Goal: Task Accomplishment & Management: Complete application form

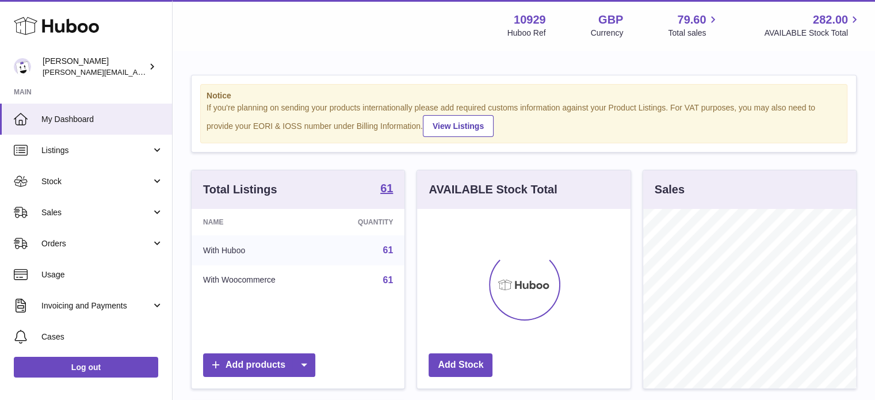
scroll to position [179, 213]
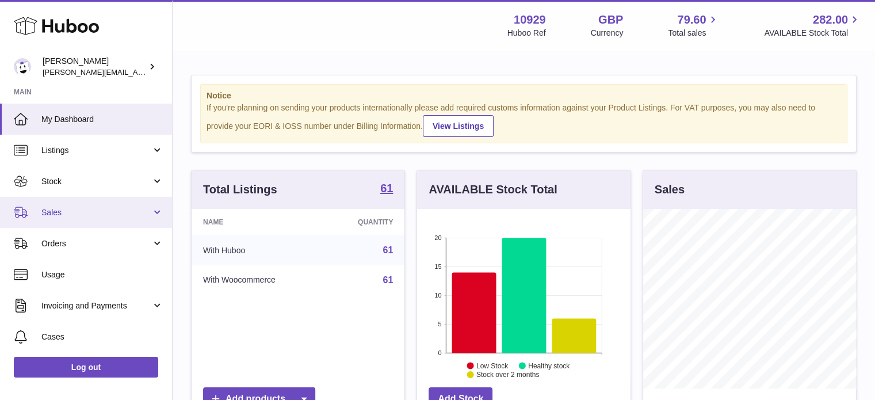
click at [97, 209] on span "Sales" at bounding box center [96, 212] width 110 height 11
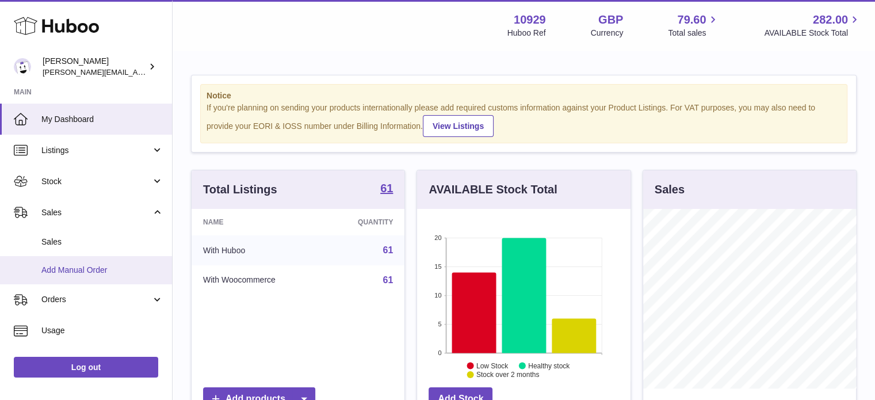
click at [117, 275] on link "Add Manual Order" at bounding box center [86, 270] width 172 height 28
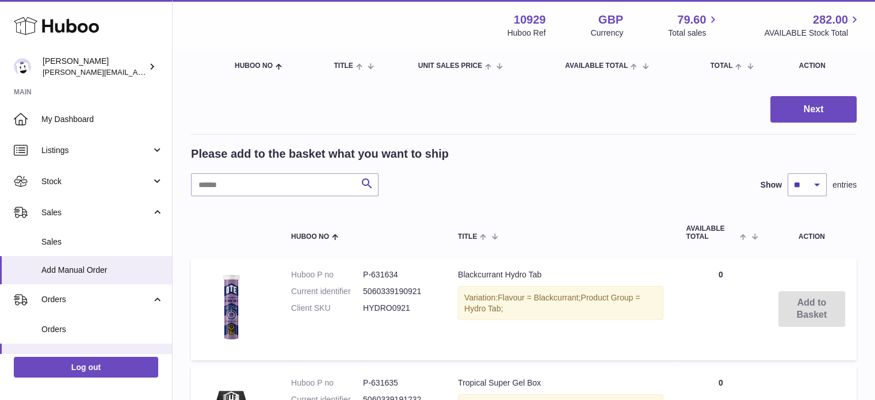
scroll to position [146, 0]
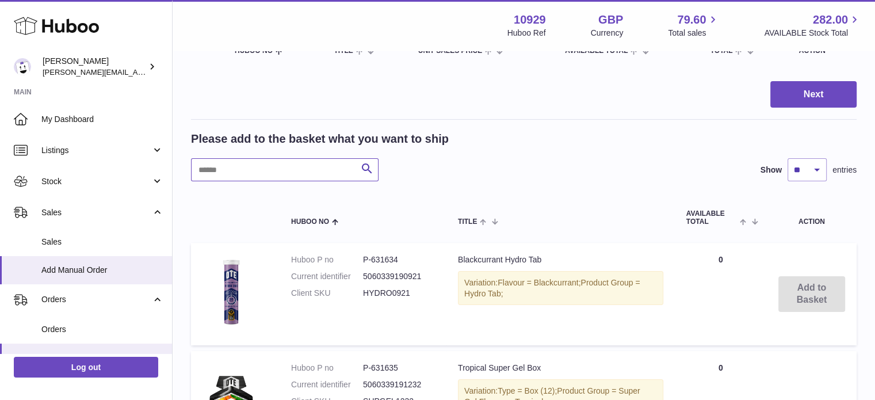
click at [286, 176] on input "text" at bounding box center [285, 169] width 188 height 23
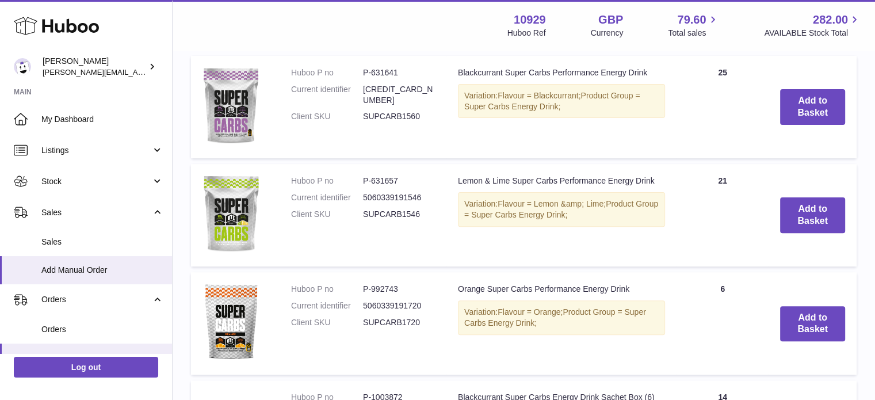
scroll to position [334, 0]
click at [806, 212] on button "Add to Basket" at bounding box center [812, 215] width 65 height 36
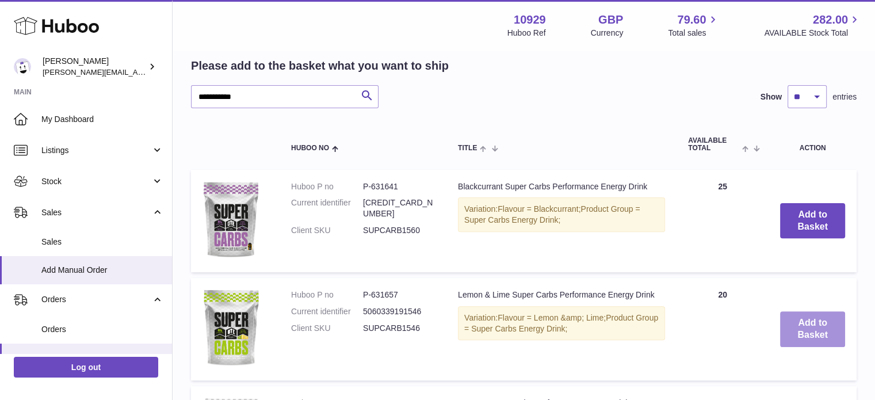
scroll to position [448, 0]
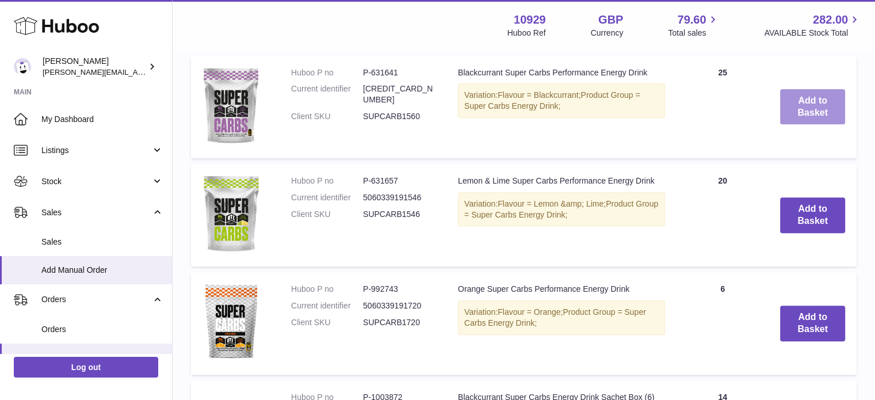
click at [814, 112] on button "Add to Basket" at bounding box center [812, 107] width 65 height 36
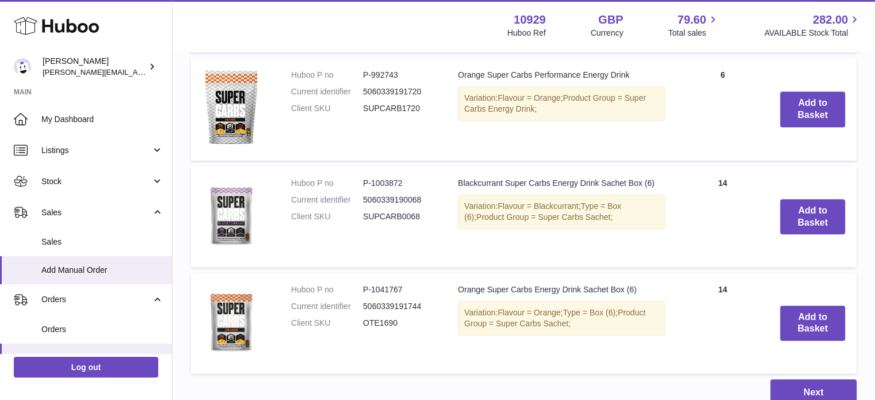
scroll to position [823, 0]
click at [792, 305] on button "Add to Basket" at bounding box center [812, 323] width 65 height 36
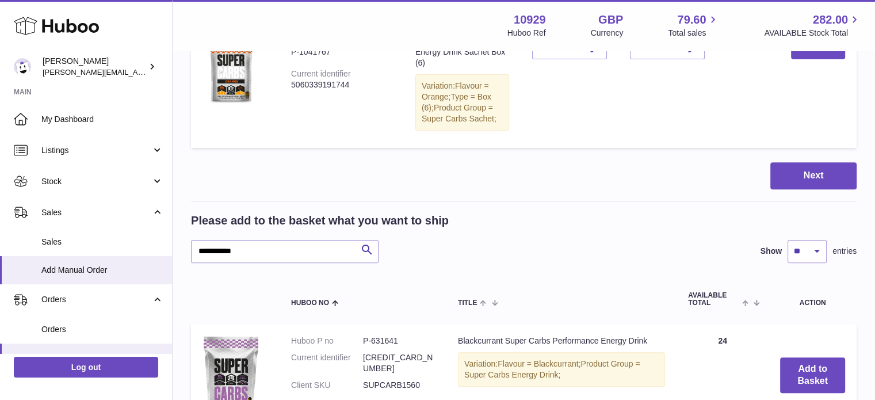
scroll to position [469, 0]
click at [274, 239] on input "**********" at bounding box center [285, 250] width 188 height 23
type input "*********"
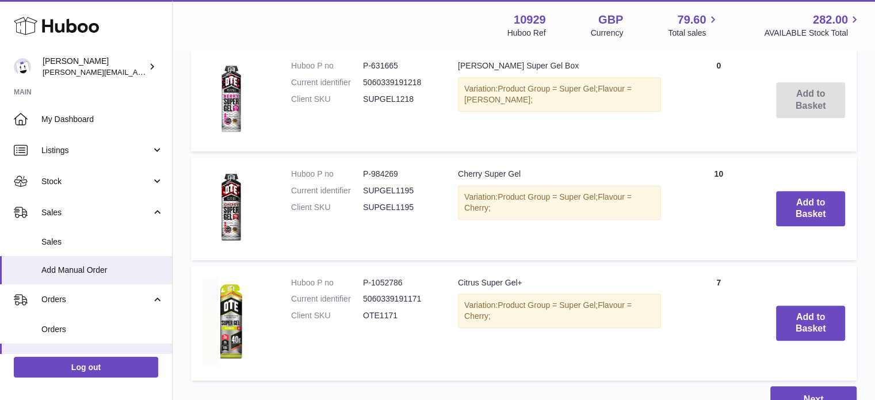
scroll to position [978, 0]
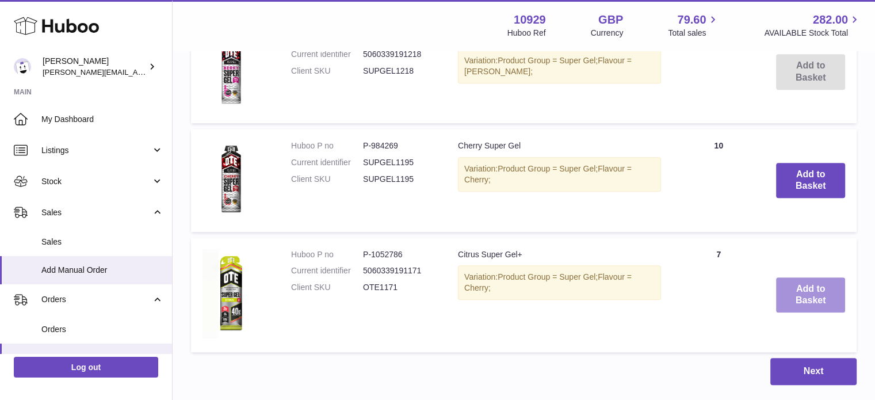
click at [800, 277] on button "Add to Basket" at bounding box center [810, 295] width 69 height 36
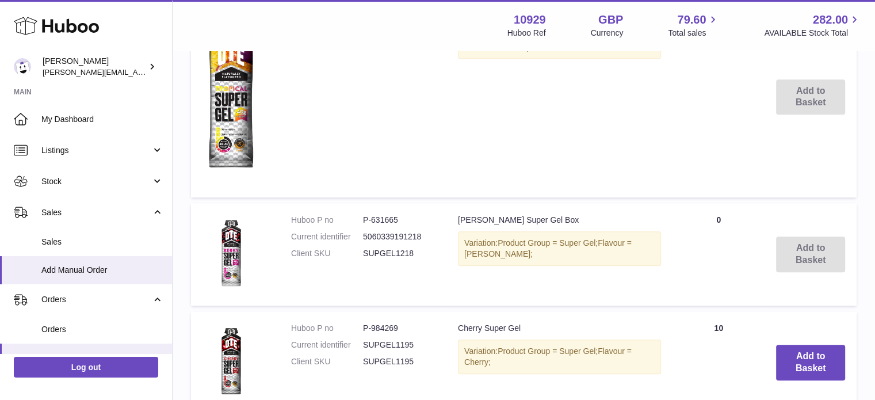
scroll to position [916, 0]
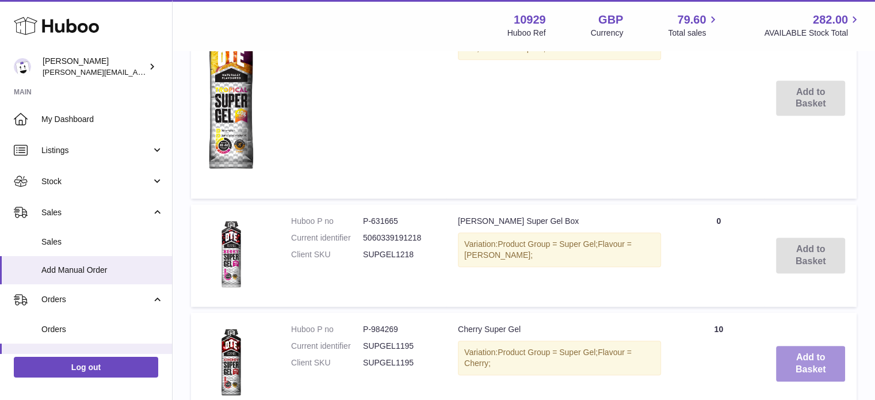
click at [798, 346] on button "Add to Basket" at bounding box center [810, 364] width 69 height 36
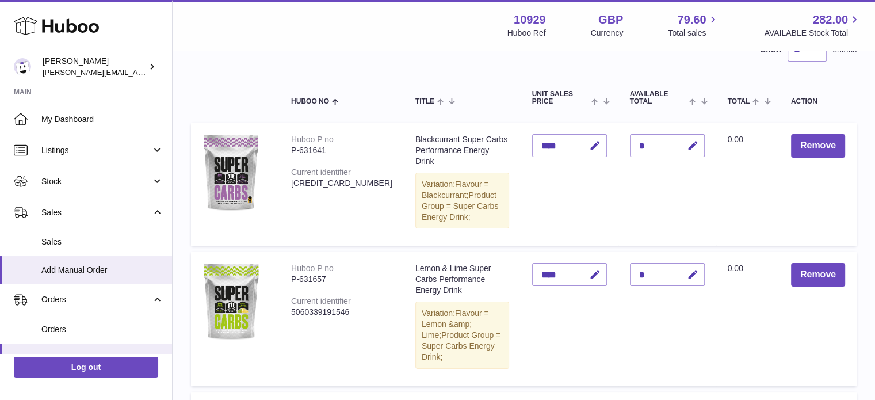
scroll to position [101, 0]
click at [647, 144] on div "*" at bounding box center [667, 146] width 75 height 23
click at [690, 144] on icon "button" at bounding box center [693, 146] width 12 height 12
type input "*"
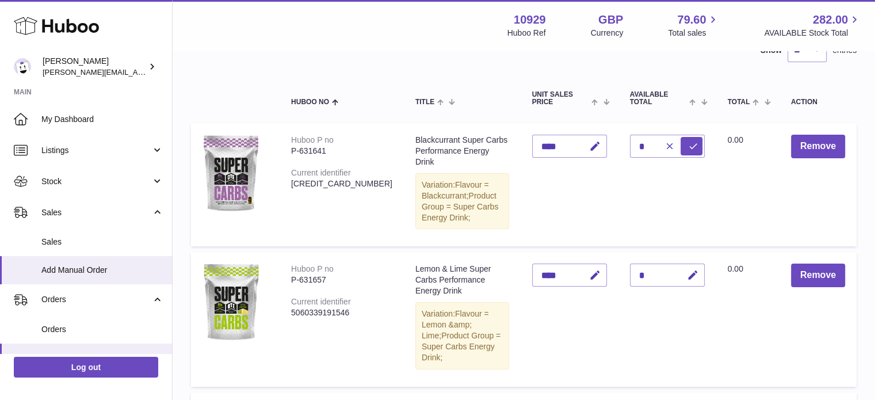
click at [706, 185] on td "Quantity *" at bounding box center [667, 184] width 98 height 123
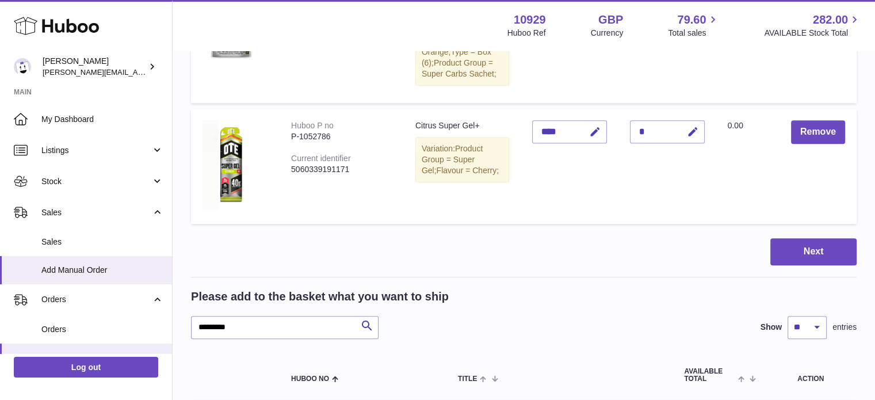
scroll to position [622, 0]
click at [826, 238] on button "Next" at bounding box center [813, 251] width 86 height 27
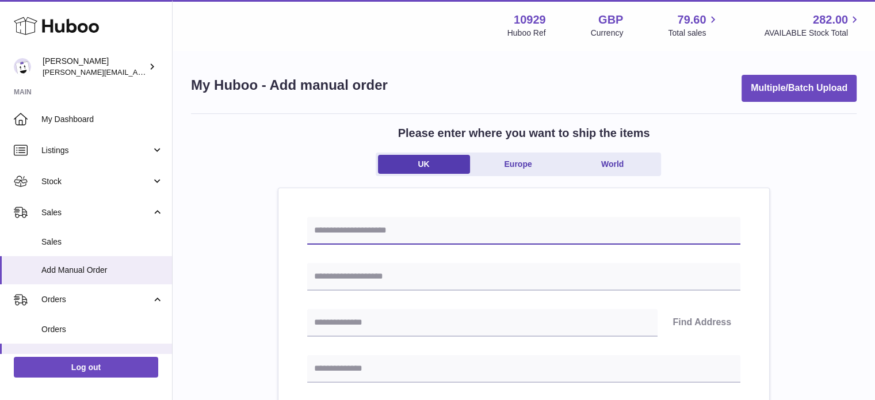
click at [464, 220] on input "text" at bounding box center [523, 231] width 433 height 28
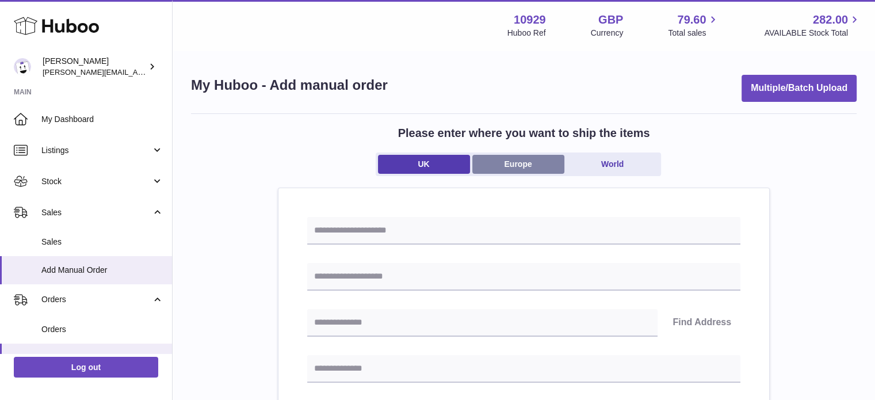
click at [521, 162] on link "Europe" at bounding box center [518, 164] width 92 height 19
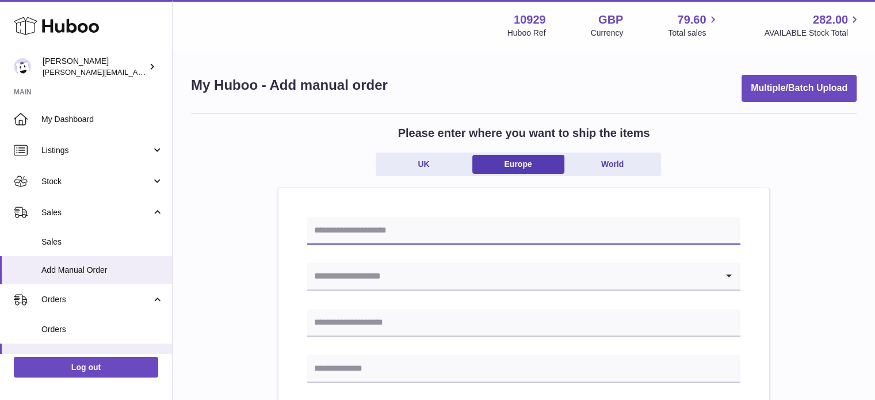
click at [413, 238] on input "text" at bounding box center [523, 231] width 433 height 28
type input "**********"
click at [379, 274] on input "Search for option" at bounding box center [512, 276] width 410 height 26
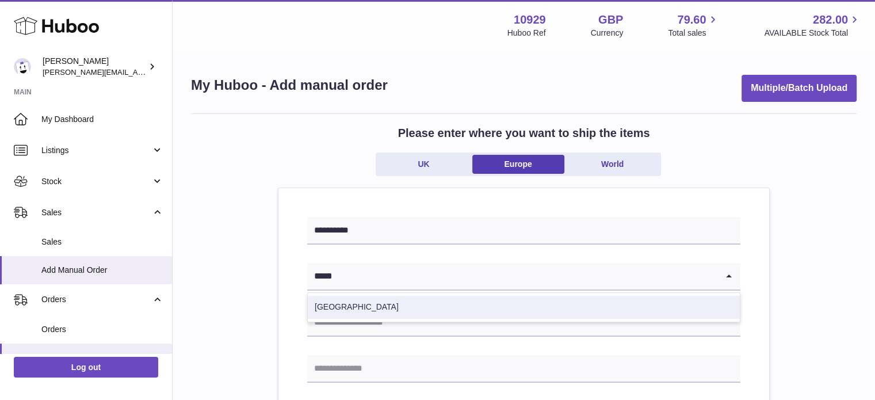
click at [366, 305] on li "Spain" at bounding box center [524, 307] width 432 height 23
type input "*****"
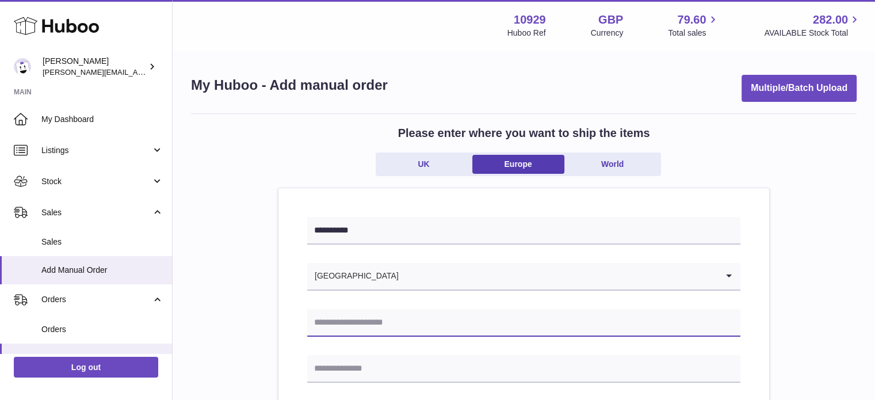
click at [370, 319] on input "text" at bounding box center [523, 323] width 433 height 28
type input "*"
type input "**********"
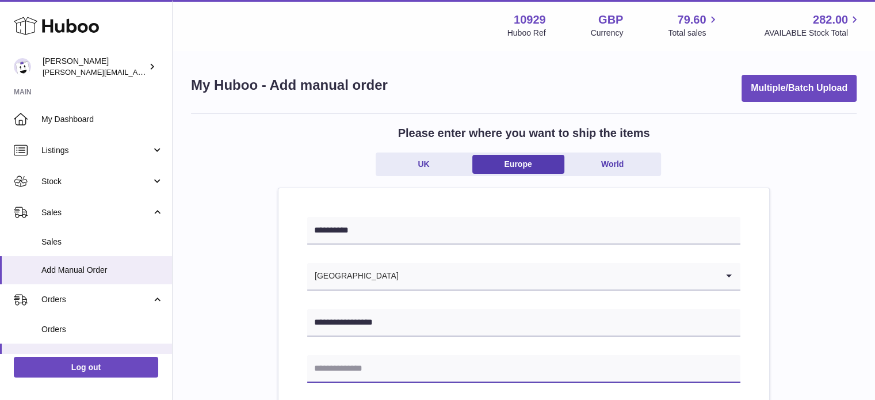
click at [362, 370] on input "text" at bounding box center [523, 369] width 433 height 28
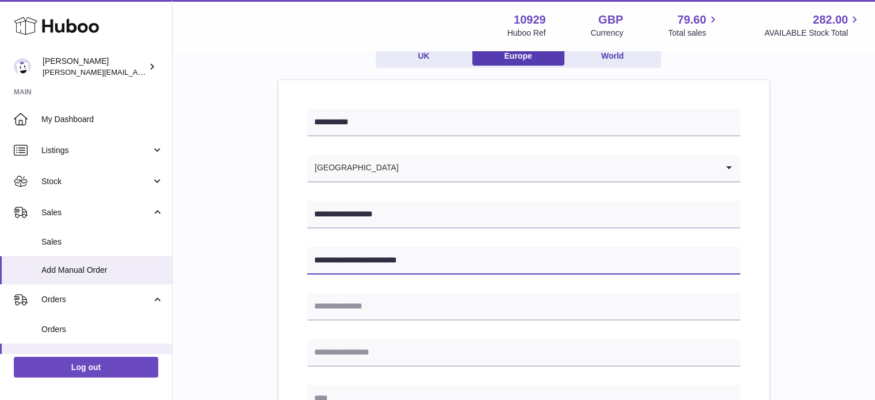
scroll to position [113, 0]
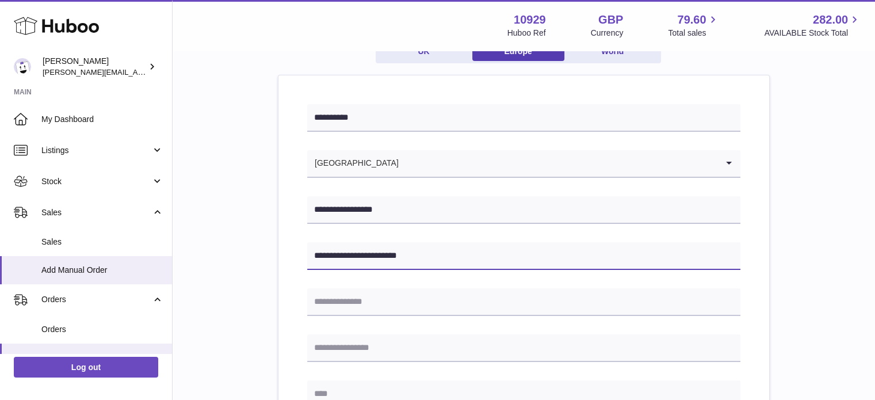
type input "**********"
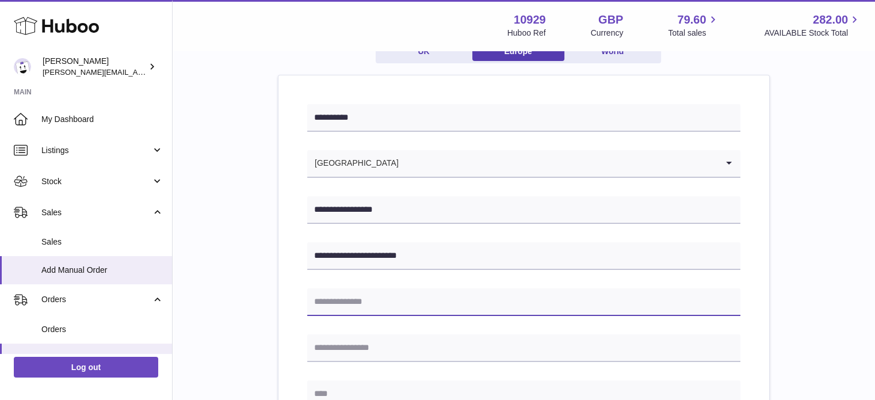
click at [361, 310] on input "text" at bounding box center [523, 302] width 433 height 28
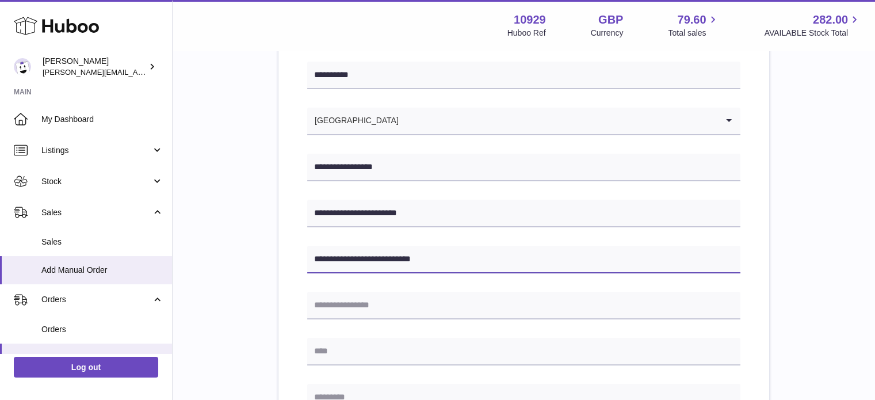
scroll to position [156, 0]
type input "**********"
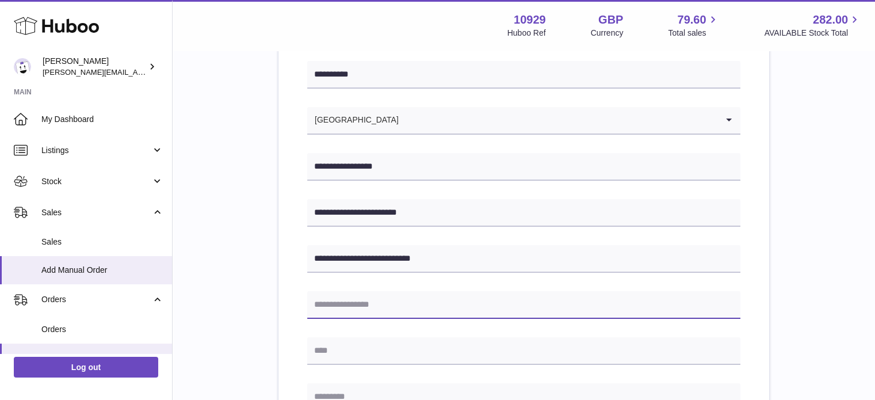
click at [361, 309] on input "text" at bounding box center [523, 305] width 433 height 28
type input "********"
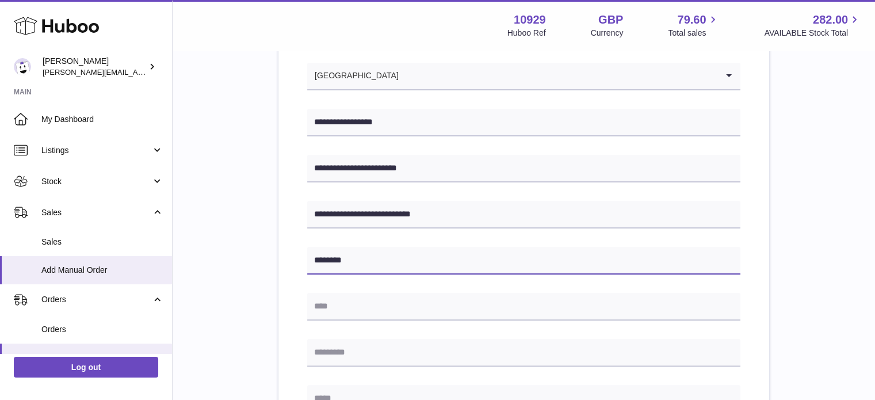
drag, startPoint x: 448, startPoint y: 257, endPoint x: 296, endPoint y: 262, distance: 152.5
click at [296, 262] on div "**********" at bounding box center [523, 364] width 491 height 752
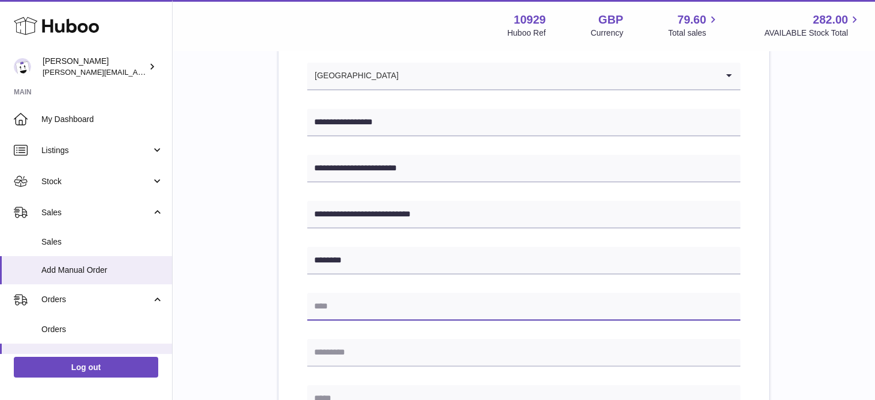
type input "********"
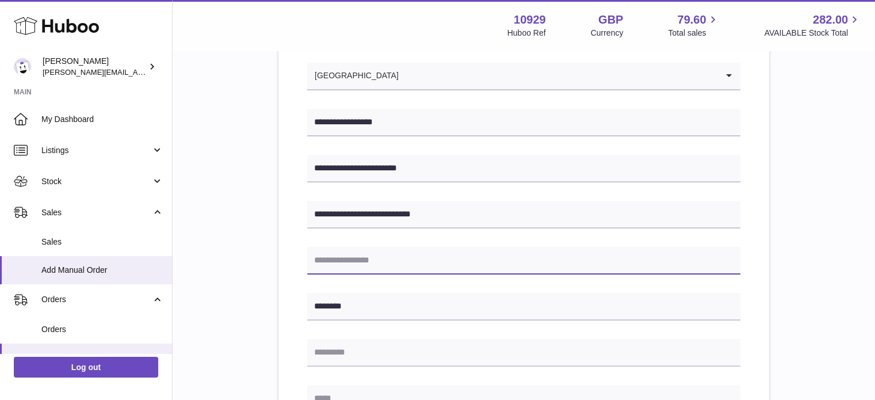
type input "********"
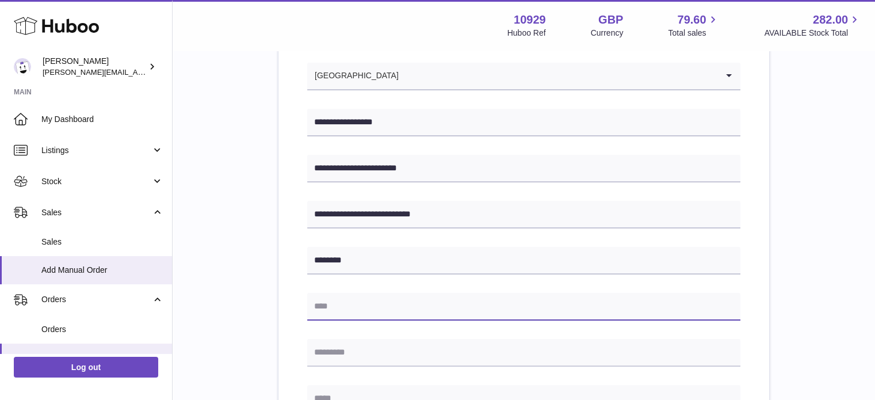
click at [369, 296] on input "text" at bounding box center [523, 307] width 433 height 28
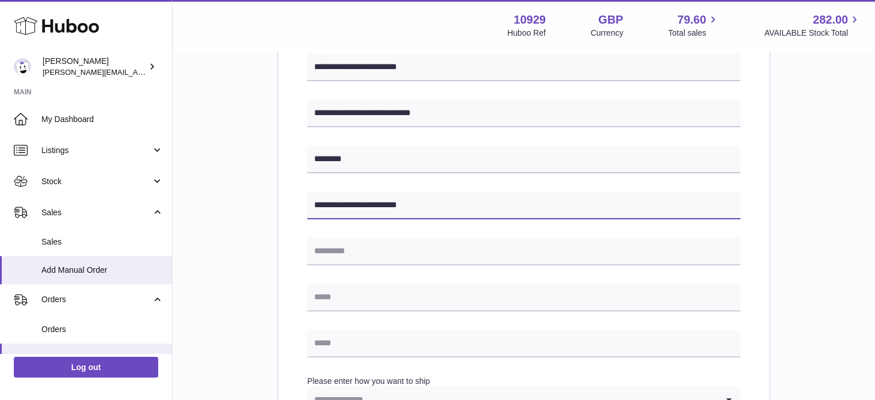
scroll to position [308, 0]
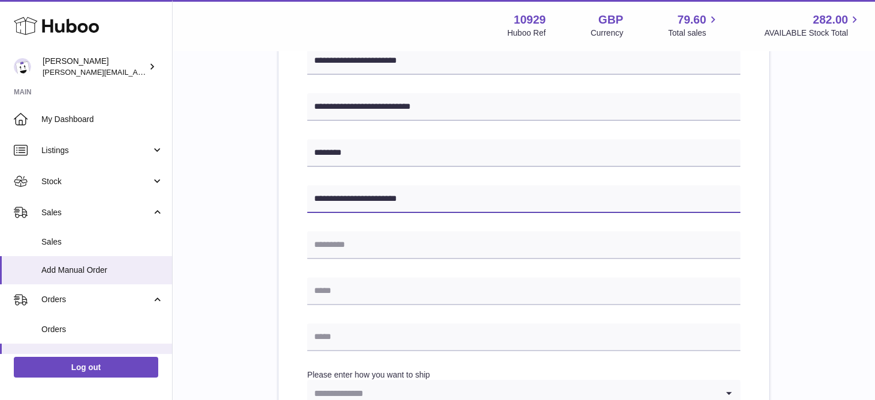
type input "**********"
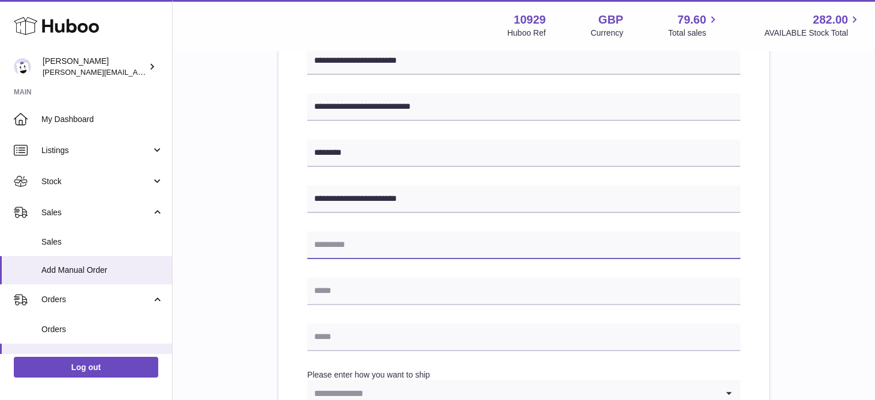
click at [364, 250] on input "text" at bounding box center [523, 245] width 433 height 28
type input "*****"
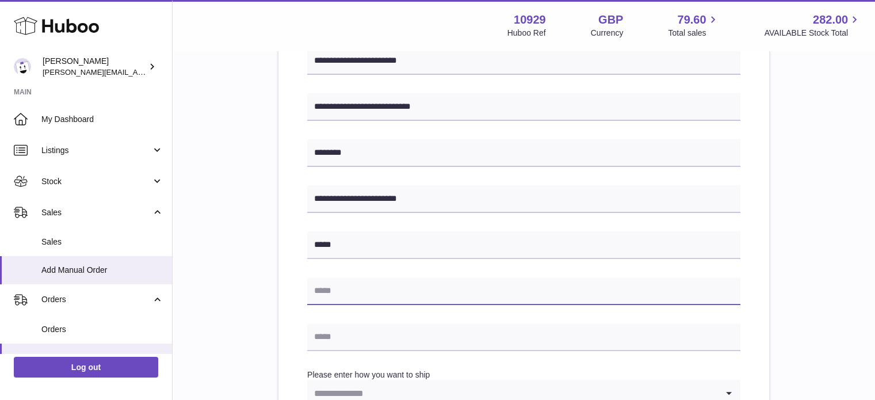
click at [361, 299] on input "text" at bounding box center [523, 291] width 433 height 28
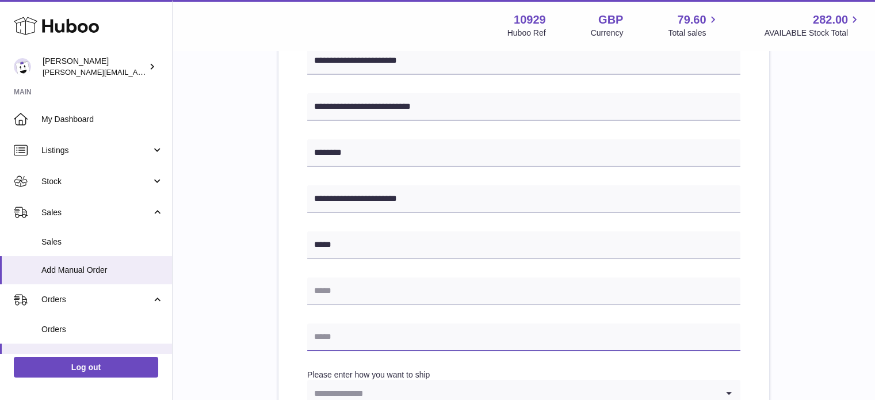
click at [339, 328] on input "text" at bounding box center [523, 337] width 433 height 28
click at [389, 342] on input "**********" at bounding box center [523, 337] width 433 height 28
type input "*"
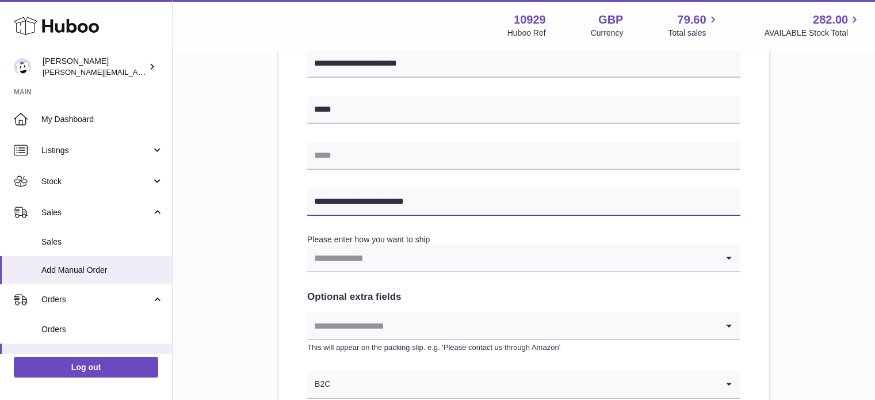
scroll to position [442, 0]
type input "**********"
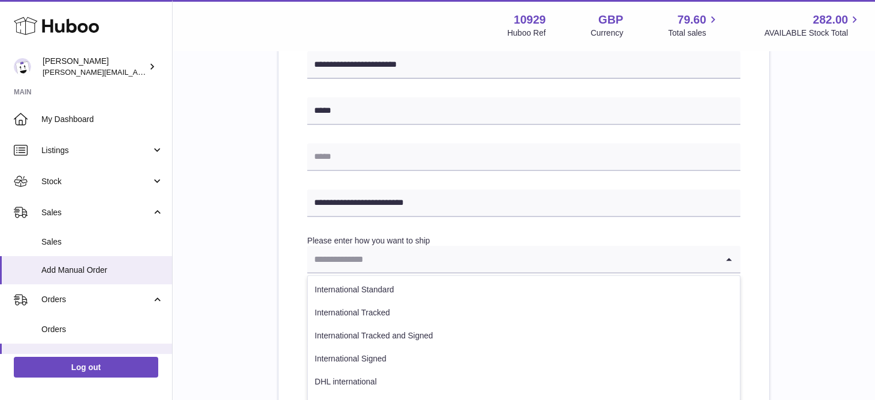
click at [382, 258] on input "Search for option" at bounding box center [512, 259] width 410 height 26
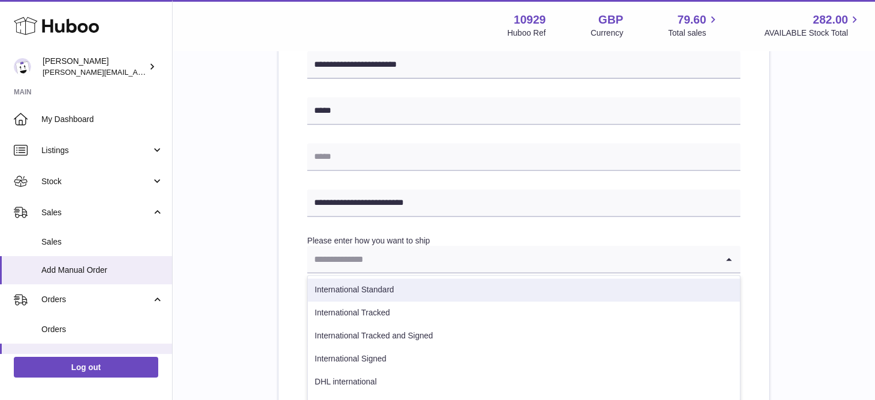
drag, startPoint x: 382, startPoint y: 258, endPoint x: 380, endPoint y: 289, distance: 31.1
click at [380, 273] on div "Loading... International Standard International Tracked International Tracked a…" at bounding box center [523, 260] width 433 height 28
click at [380, 289] on li "International Standard" at bounding box center [524, 289] width 432 height 23
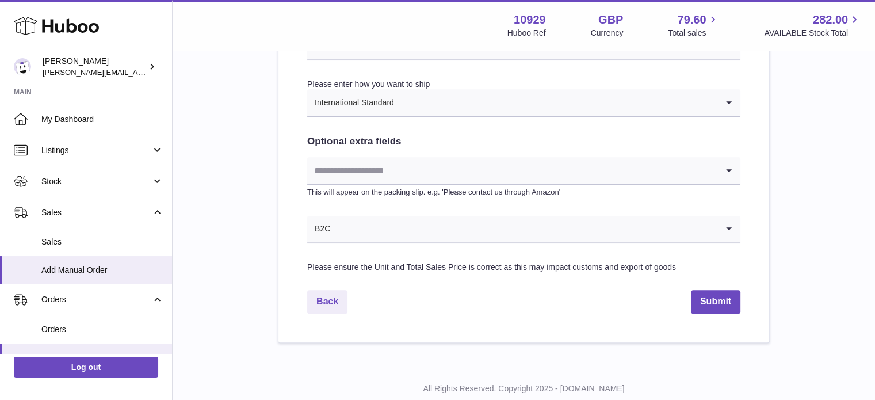
scroll to position [603, 0]
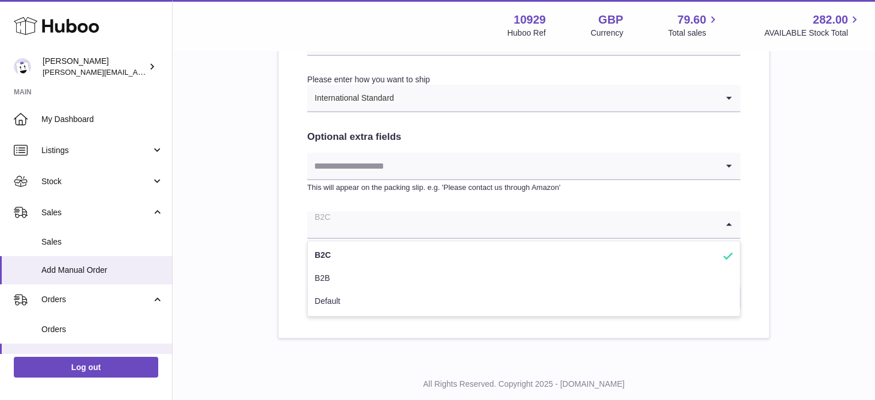
click at [389, 227] on input "Search for option" at bounding box center [512, 224] width 410 height 26
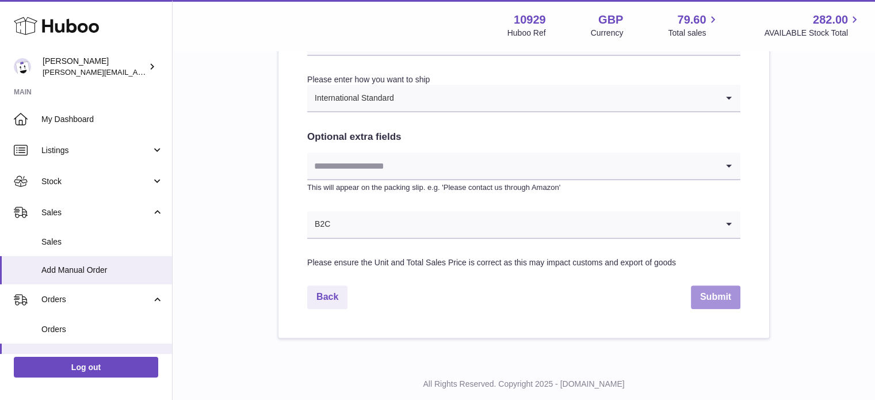
click at [727, 301] on button "Submit" at bounding box center [715, 297] width 49 height 24
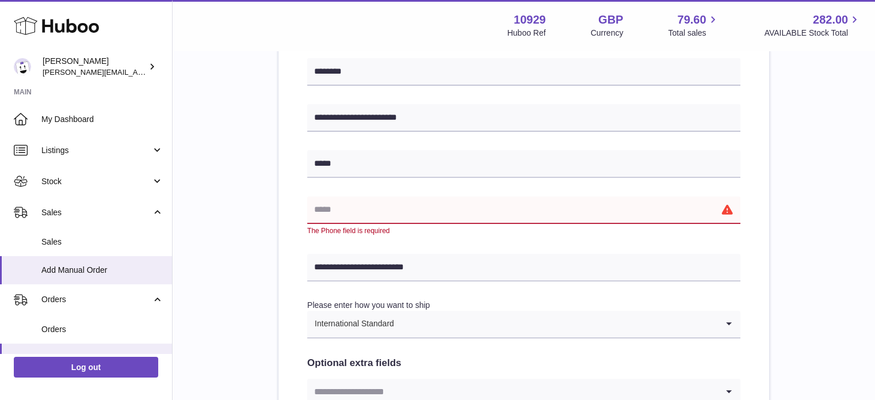
scroll to position [388, 0]
click at [538, 213] on input "text" at bounding box center [523, 211] width 433 height 28
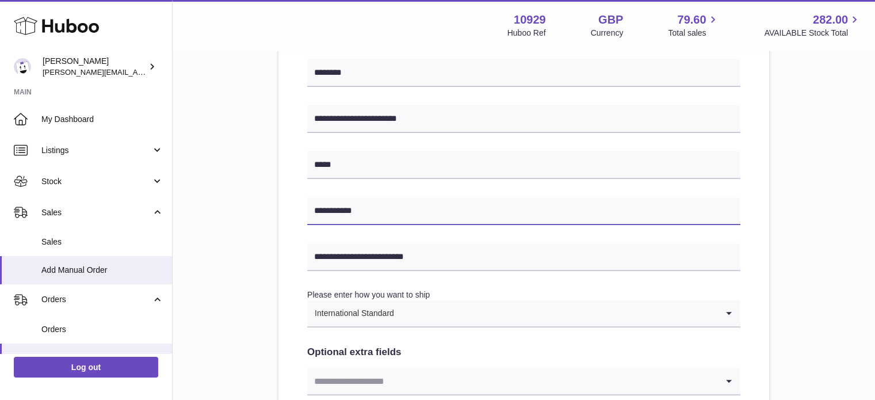
type input "**********"
click at [800, 276] on div "**********" at bounding box center [524, 140] width 666 height 828
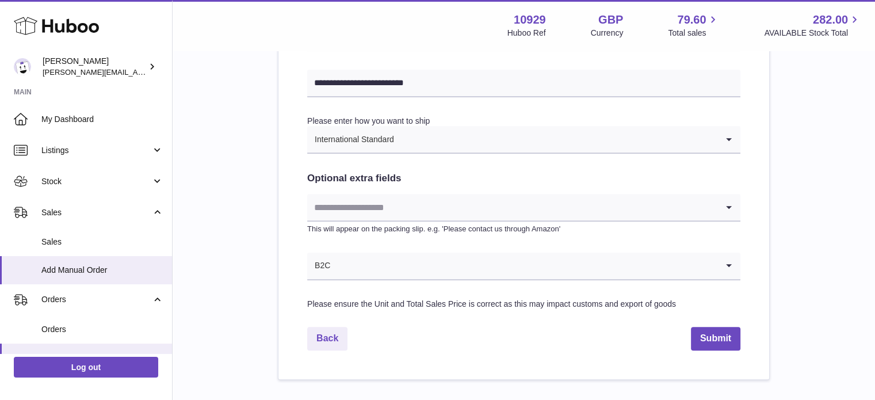
scroll to position [631, 0]
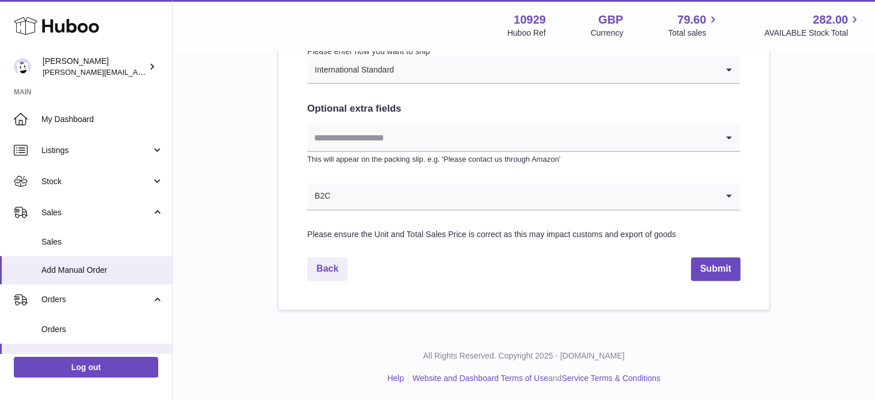
click at [679, 141] on input "Search for option" at bounding box center [512, 137] width 410 height 26
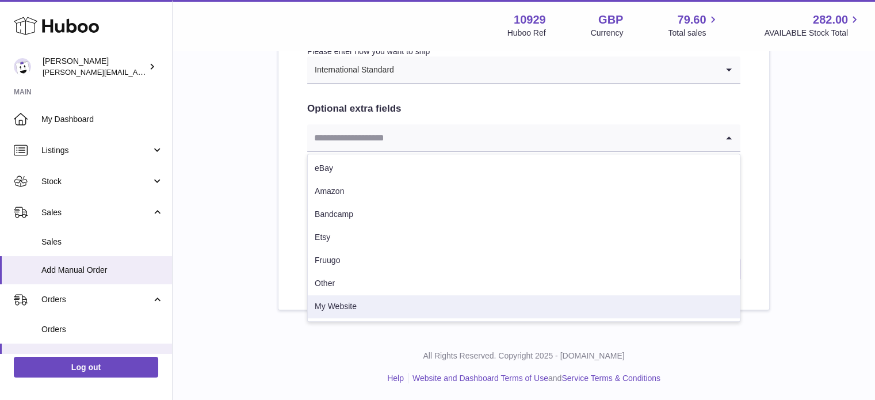
click at [632, 297] on li "My Website" at bounding box center [524, 306] width 432 height 23
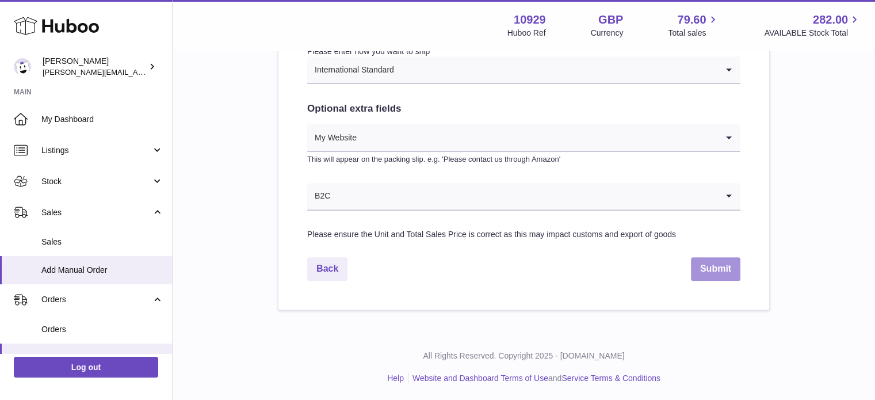
click at [702, 266] on button "Submit" at bounding box center [715, 269] width 49 height 24
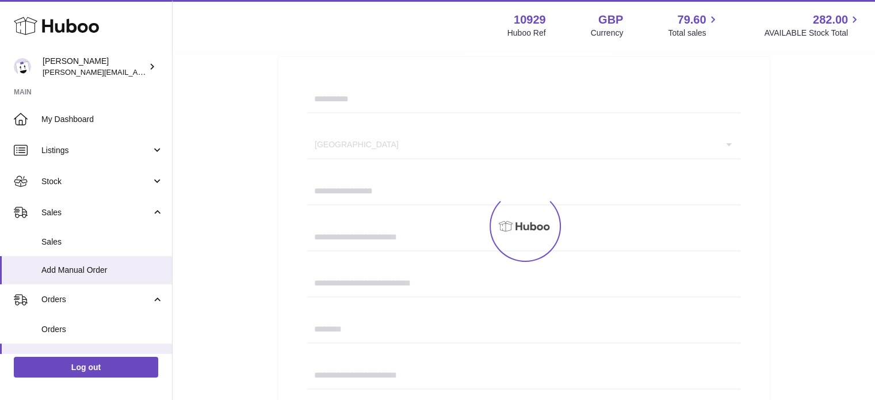
scroll to position [137, 0]
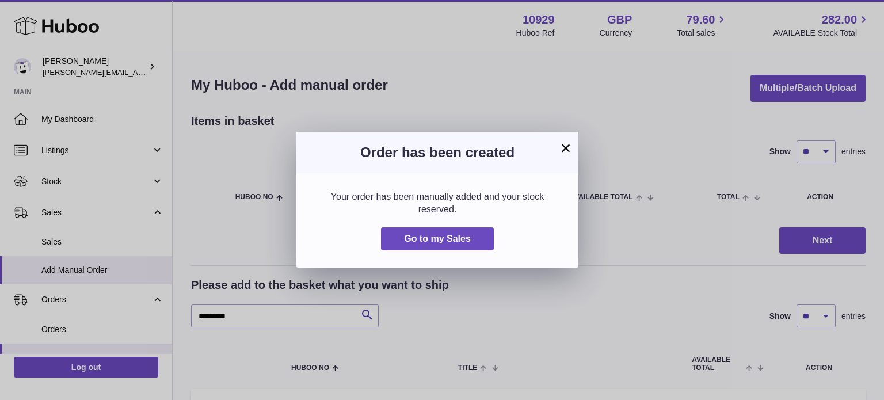
click at [563, 147] on button "×" at bounding box center [566, 148] width 14 height 14
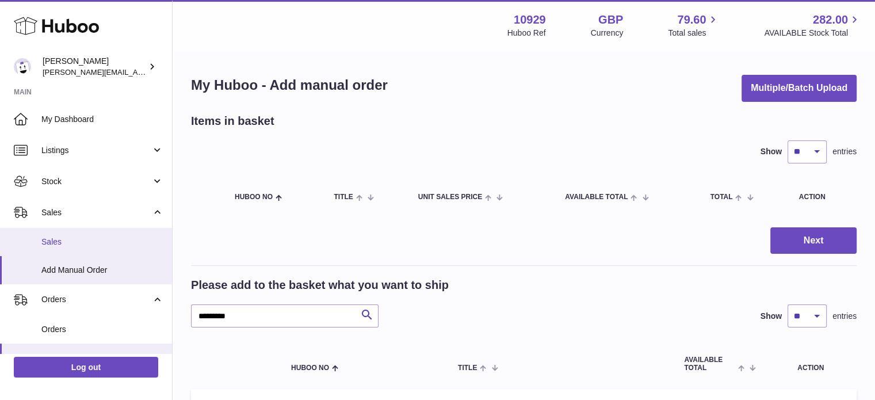
drag, startPoint x: 98, startPoint y: 242, endPoint x: 47, endPoint y: 237, distance: 52.0
click at [47, 237] on span "Sales" at bounding box center [102, 241] width 122 height 11
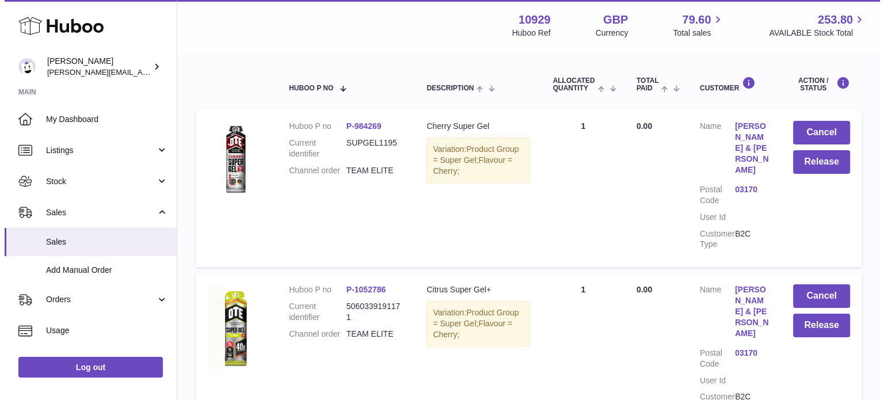
scroll to position [189, 0]
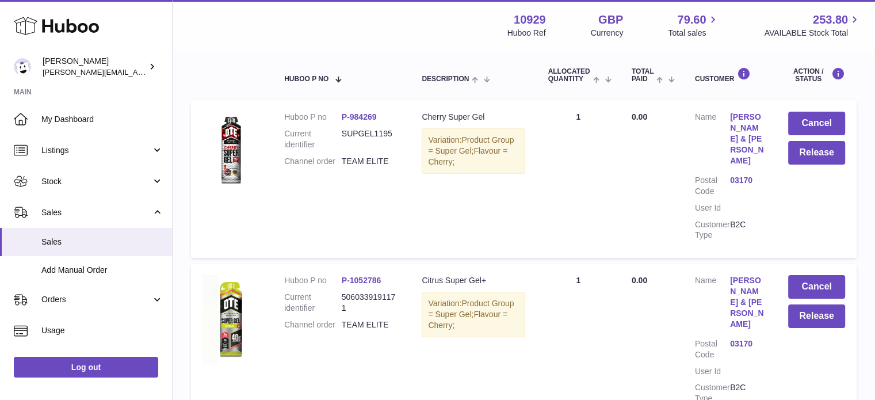
click at [815, 152] on button "Release" at bounding box center [816, 153] width 57 height 24
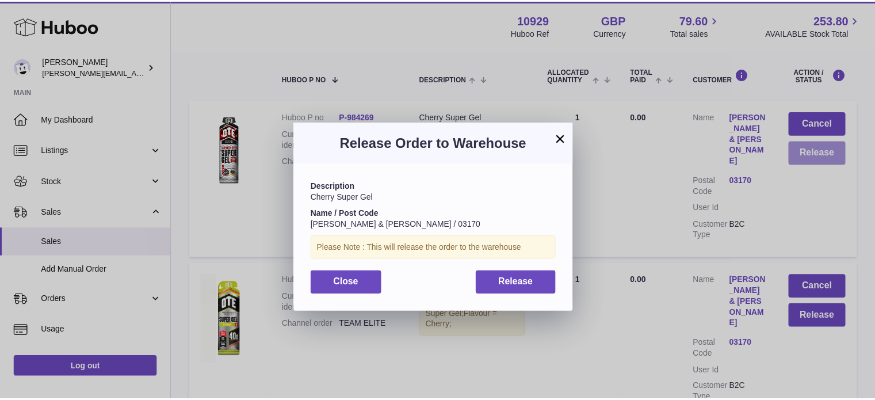
scroll to position [17, 0]
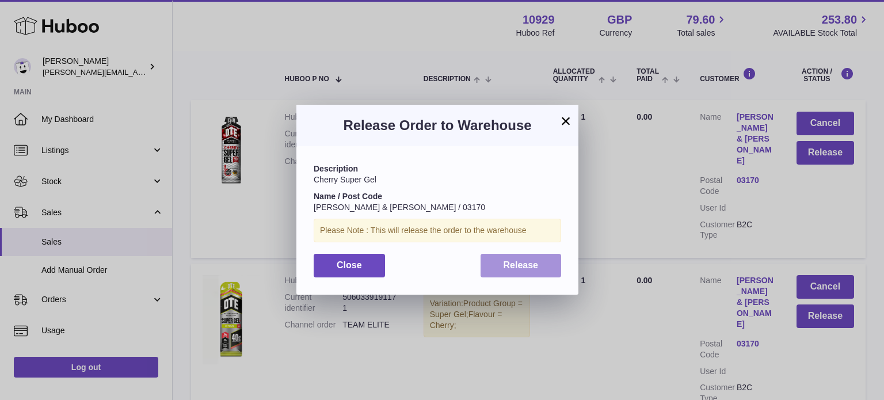
click at [533, 265] on span "Release" at bounding box center [520, 265] width 35 height 10
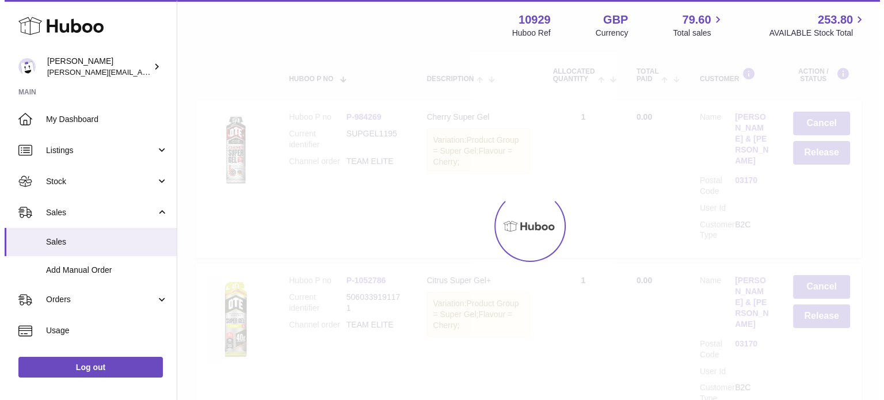
scroll to position [0, 0]
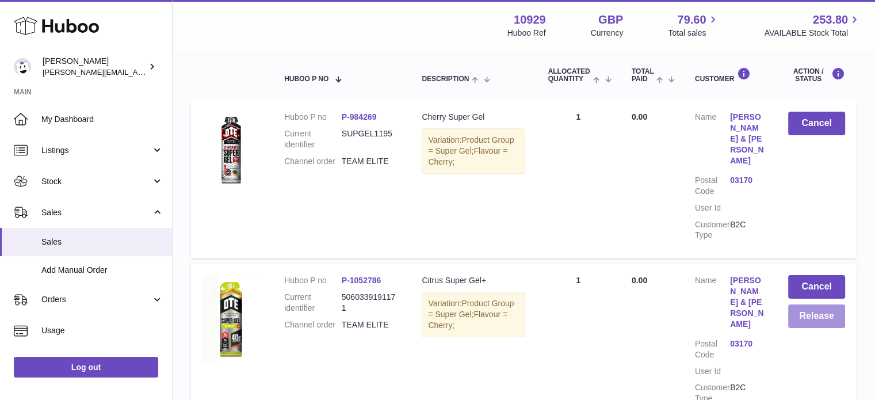
click at [804, 304] on button "Release" at bounding box center [816, 316] width 57 height 24
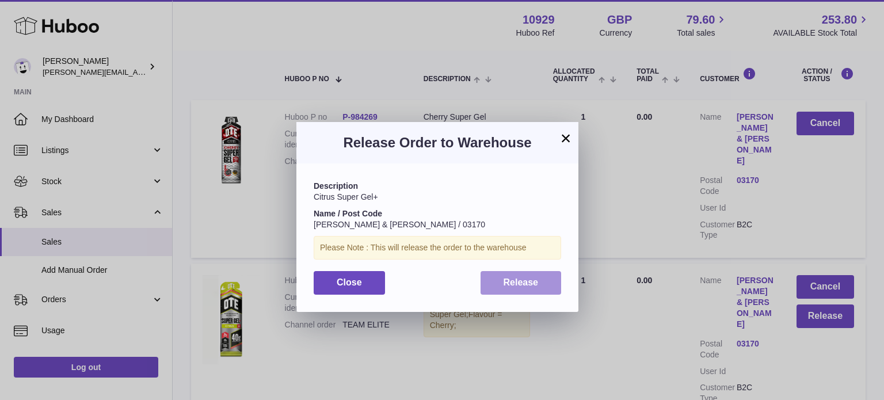
click at [540, 287] on button "Release" at bounding box center [520, 283] width 81 height 24
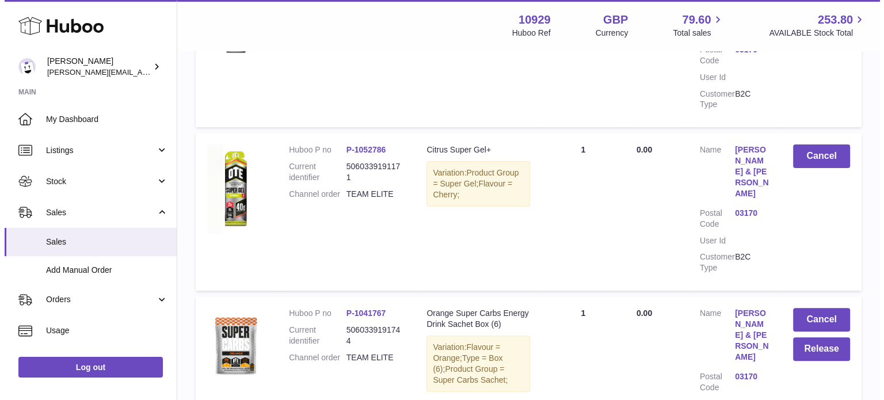
scroll to position [320, 0]
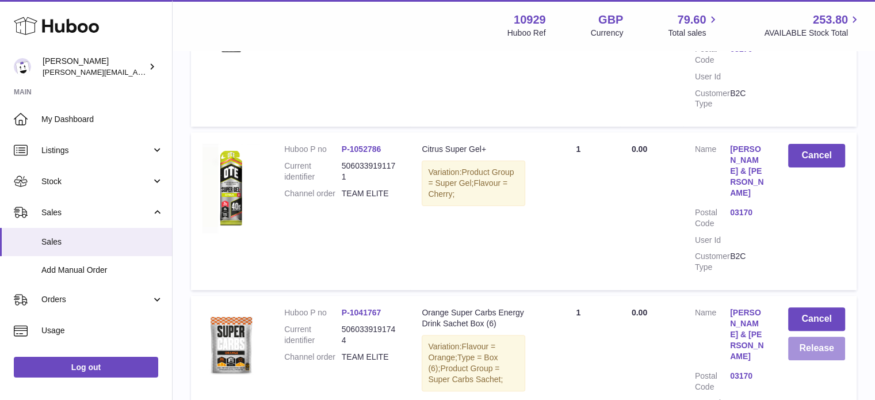
click at [819, 337] on button "Release" at bounding box center [816, 349] width 57 height 24
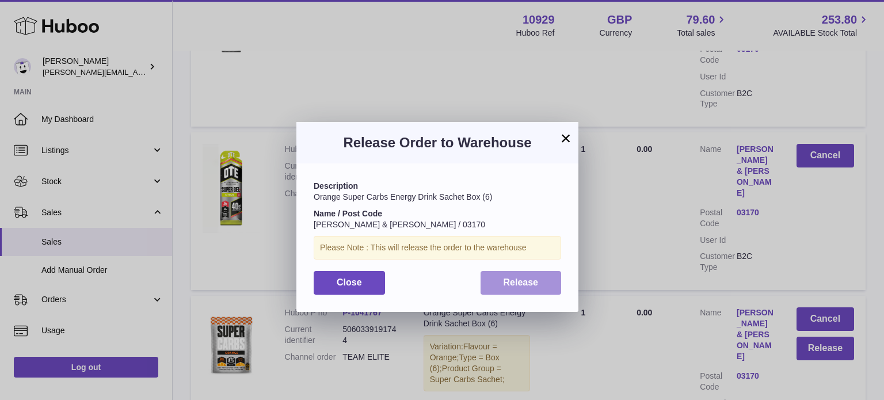
click at [525, 284] on span "Release" at bounding box center [520, 282] width 35 height 10
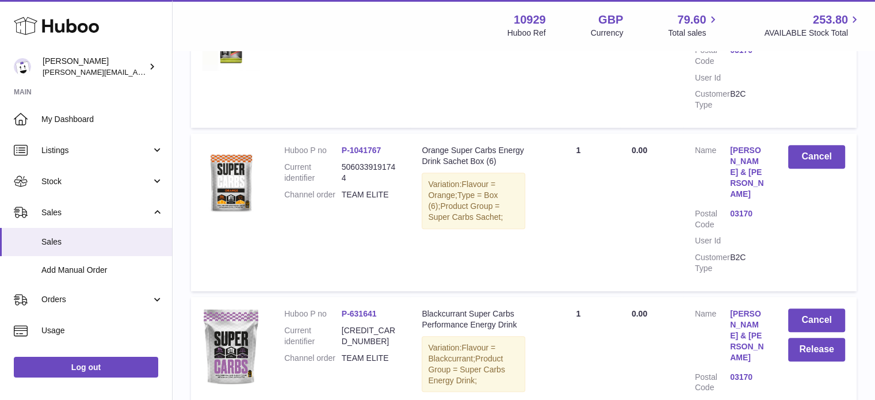
scroll to position [501, 0]
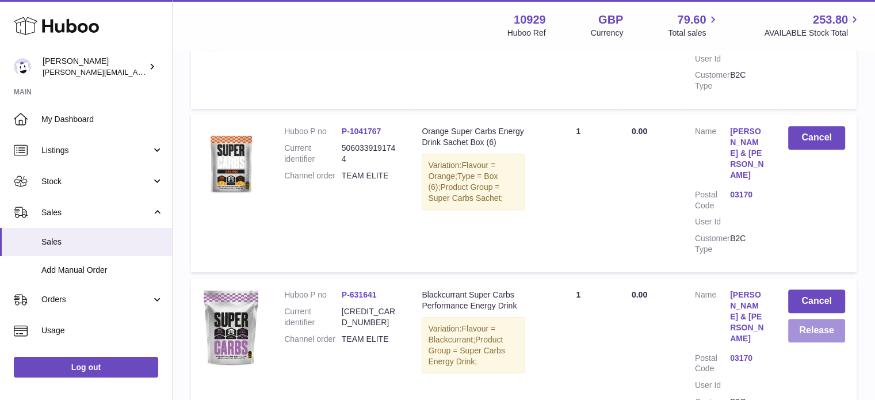
click at [795, 319] on button "Release" at bounding box center [816, 331] width 57 height 24
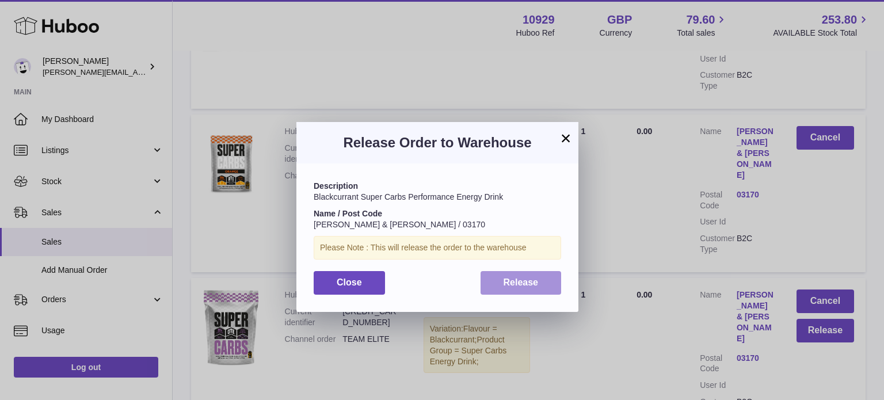
click at [506, 286] on span "Release" at bounding box center [520, 282] width 35 height 10
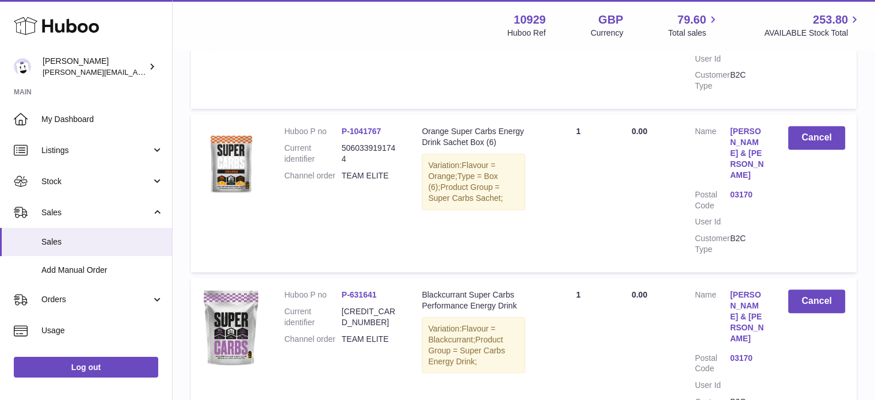
scroll to position [628, 0]
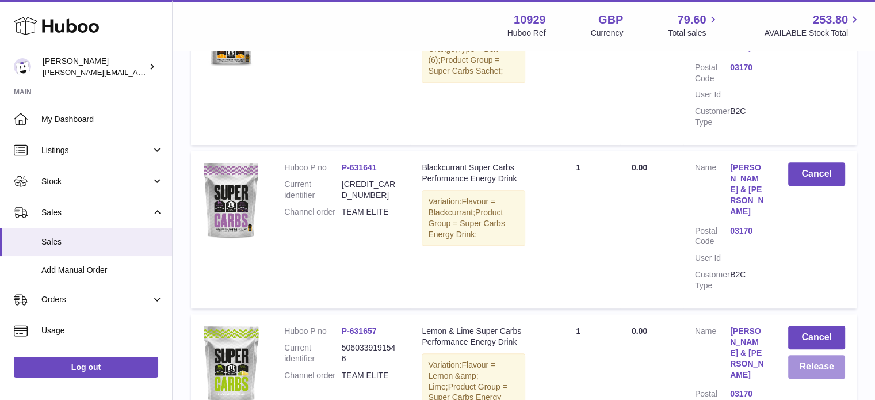
click at [817, 355] on button "Release" at bounding box center [816, 367] width 57 height 24
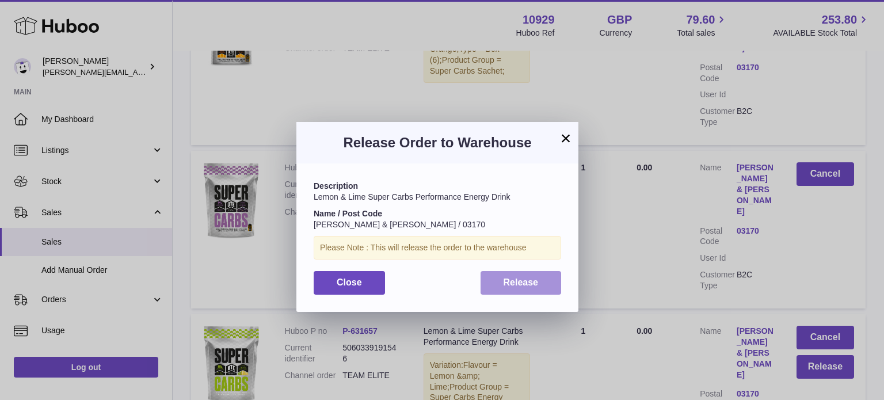
click at [510, 285] on span "Release" at bounding box center [520, 282] width 35 height 10
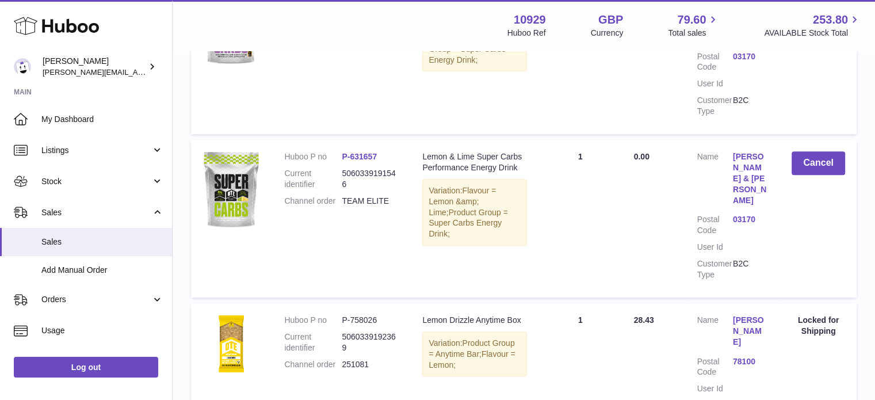
scroll to position [803, 0]
click at [0, 96] on strong "Main" at bounding box center [86, 95] width 172 height 16
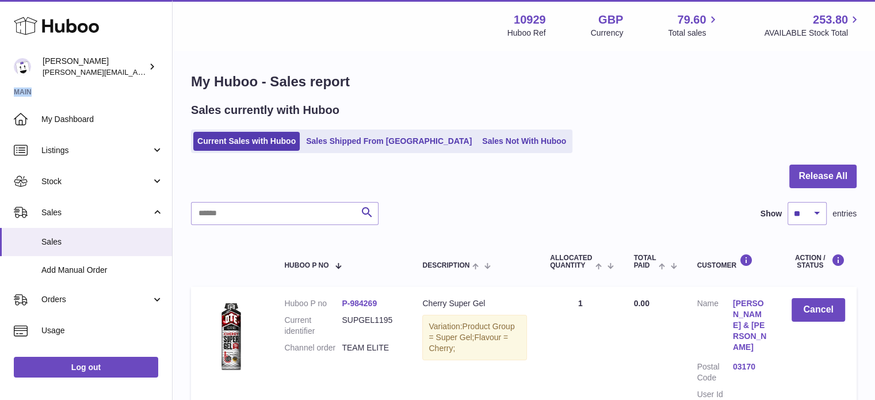
scroll to position [0, 0]
